Goal: Task Accomplishment & Management: Use online tool/utility

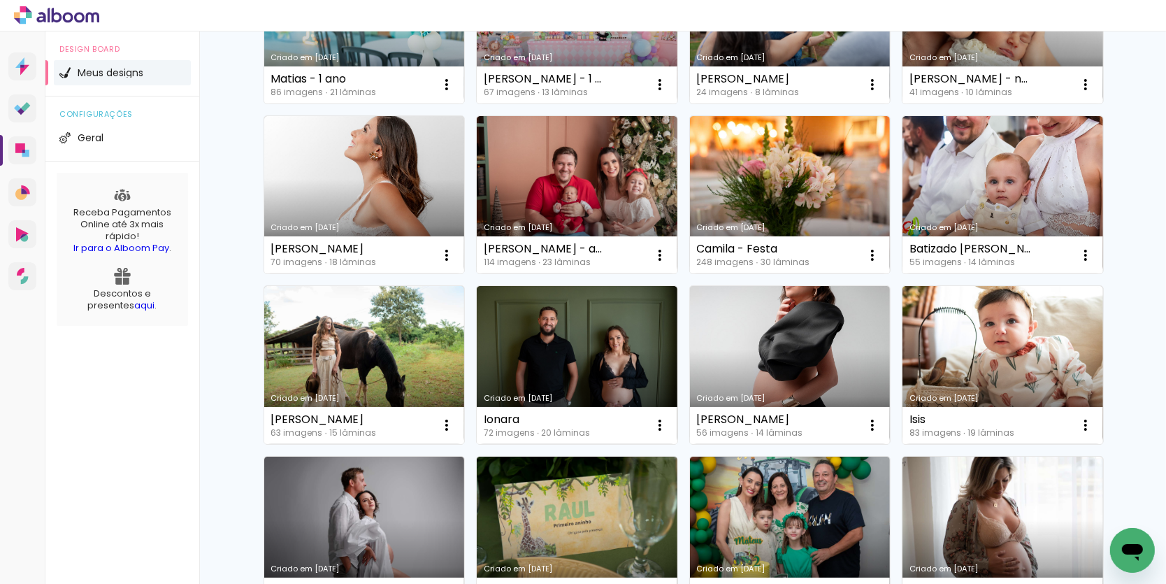
scroll to position [581, 0]
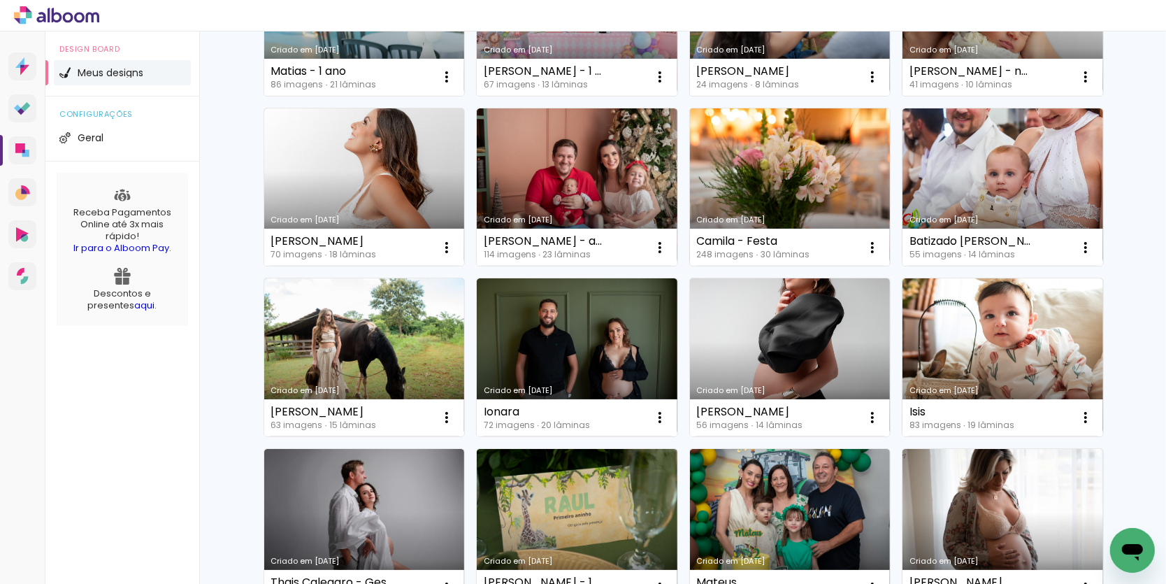
click at [790, 145] on link "Criado em [DATE]" at bounding box center [790, 187] width 201 height 158
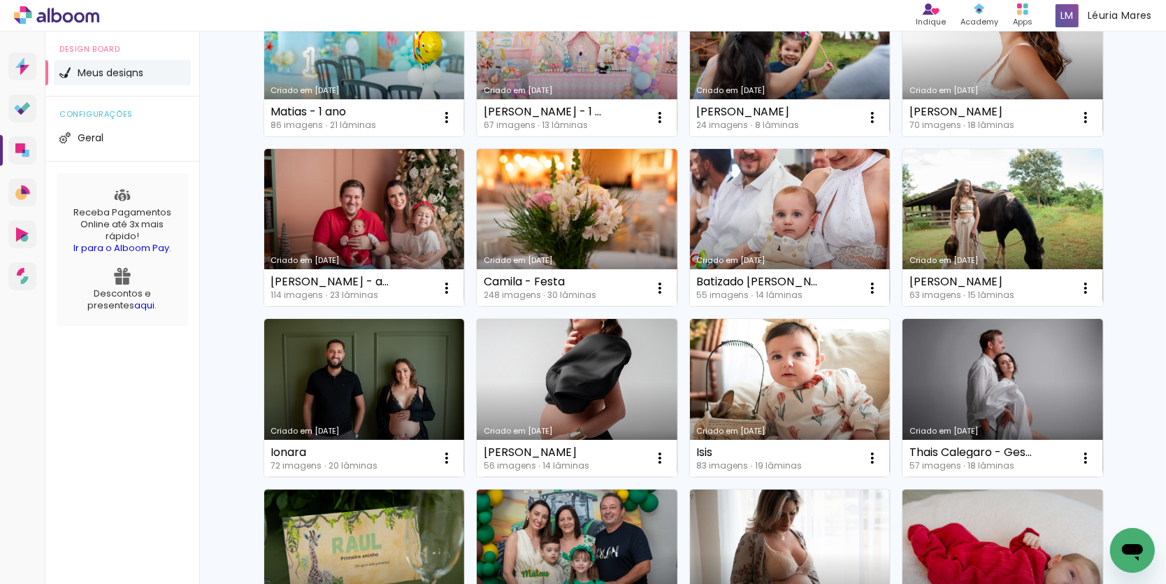
scroll to position [545, 0]
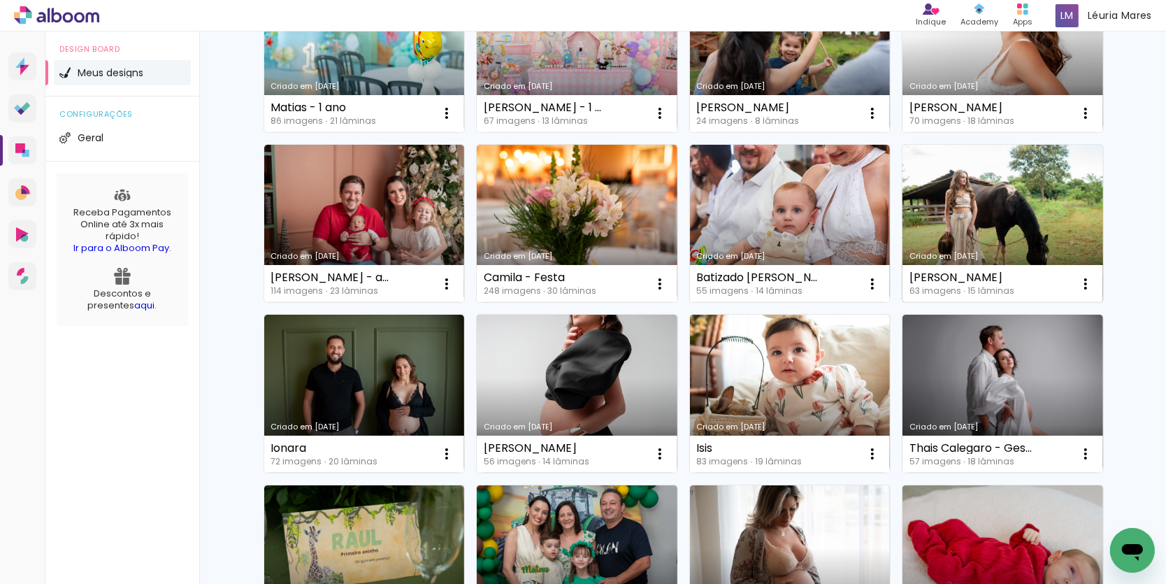
click at [981, 208] on link "Criado em [DATE]" at bounding box center [1002, 224] width 201 height 158
